Goal: Information Seeking & Learning: Learn about a topic

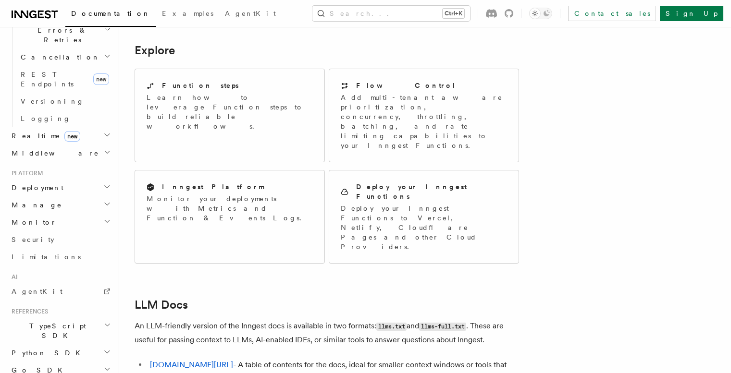
scroll to position [381, 0]
click at [75, 364] on h2 "Go SDK" at bounding box center [60, 372] width 105 height 17
click at [75, 347] on h2 "Python SDK" at bounding box center [60, 355] width 105 height 17
click at [85, 216] on h2 "Monitor" at bounding box center [60, 224] width 105 height 17
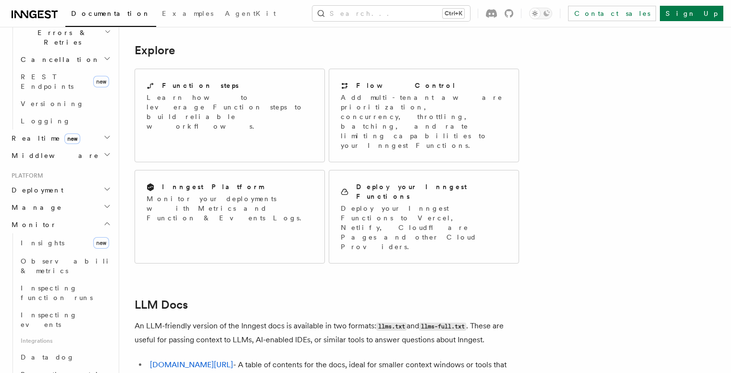
click at [85, 216] on h2 "Monitor" at bounding box center [60, 224] width 105 height 17
click at [99, 182] on h2 "Deployment" at bounding box center [60, 190] width 105 height 17
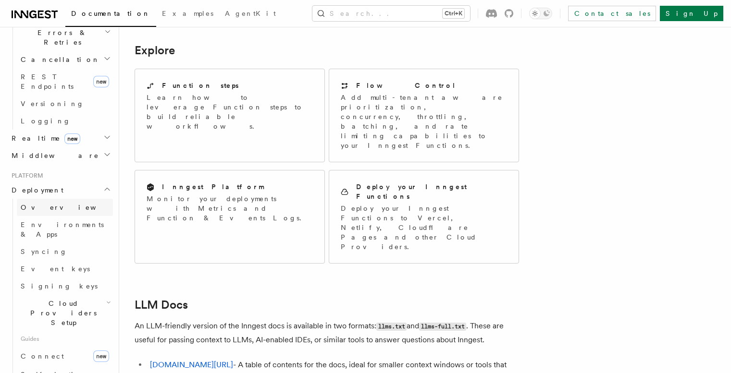
click at [76, 199] on link "Overview" at bounding box center [65, 207] width 96 height 17
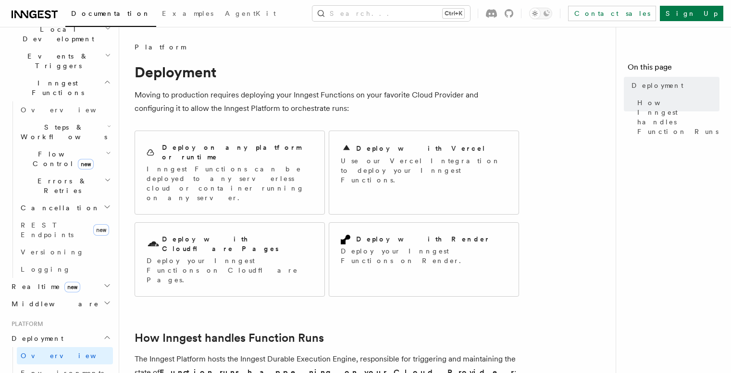
scroll to position [229, 0]
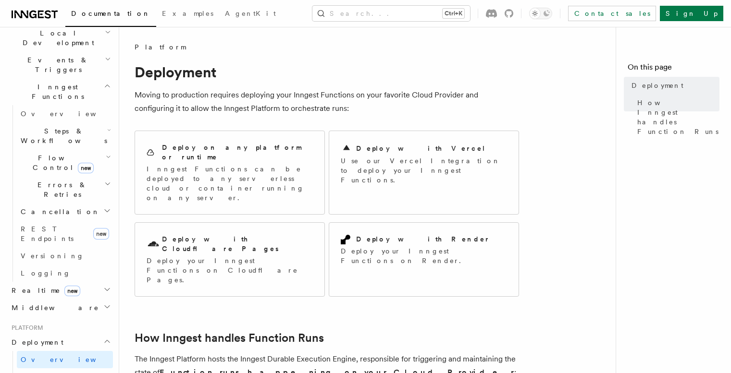
click at [86, 299] on h2 "Middleware" at bounding box center [60, 307] width 105 height 17
click at [85, 299] on h2 "Middleware" at bounding box center [60, 307] width 105 height 17
click at [73, 334] on h2 "Deployment" at bounding box center [60, 342] width 105 height 17
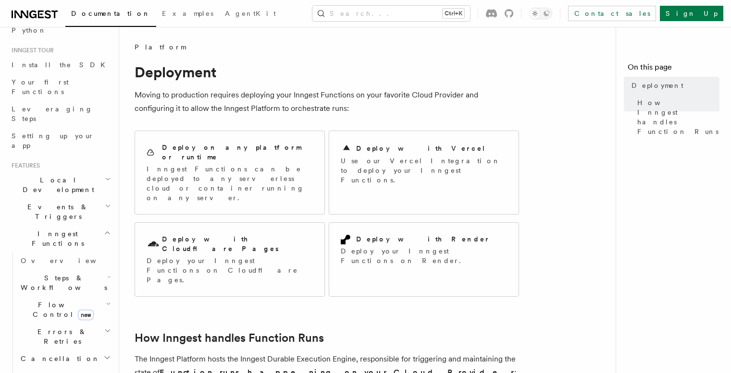
scroll to position [74, 0]
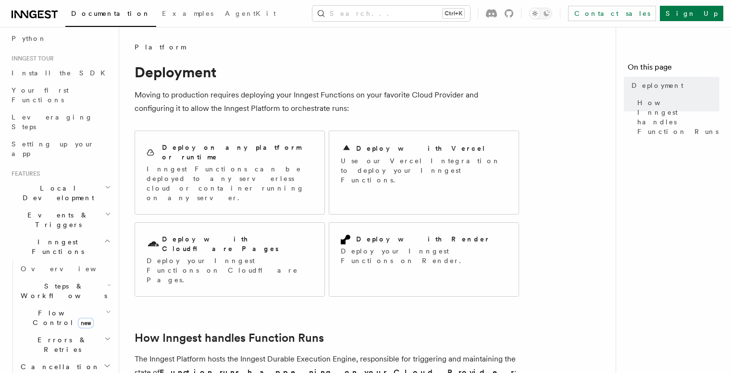
click at [90, 233] on h2 "Inngest Functions" at bounding box center [60, 246] width 105 height 27
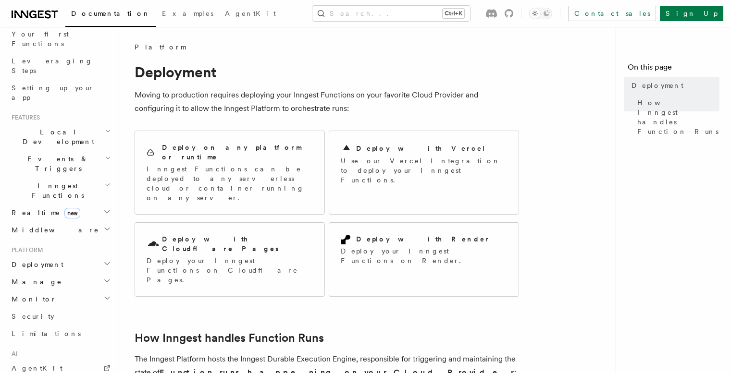
scroll to position [274, 0]
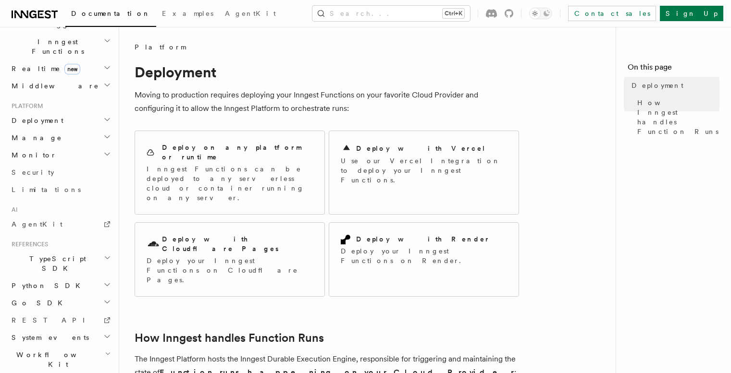
click at [656, 210] on nav "On this page Deployment How Inngest handles Function Runs" at bounding box center [672, 200] width 115 height 346
